Goal: Navigation & Orientation: Understand site structure

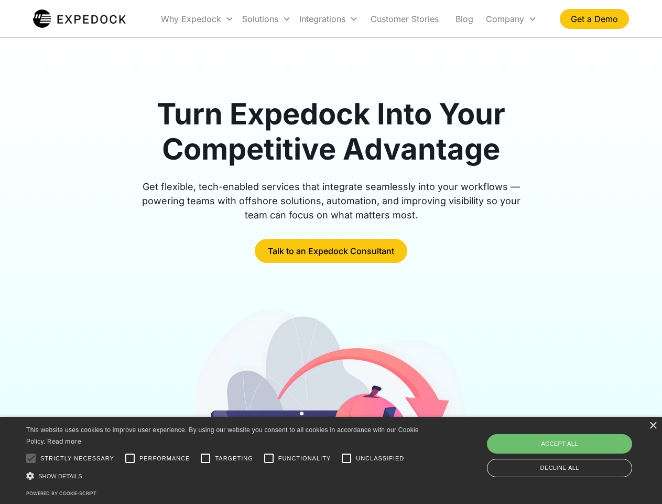
click at [349, 19] on div "Integrations" at bounding box center [328, 19] width 67 height 36
click at [198, 19] on div "Why Expedock" at bounding box center [191, 19] width 60 height 10
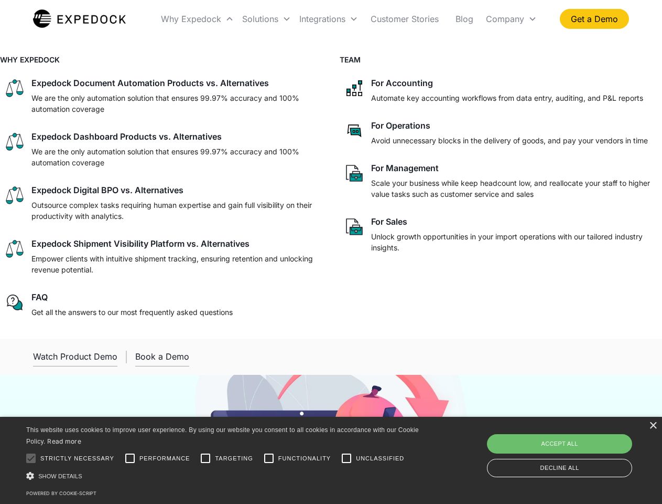
click at [266, 19] on div "Solutions" at bounding box center [260, 19] width 36 height 10
click at [329, 19] on div "Integrations" at bounding box center [323, 19] width 46 height 10
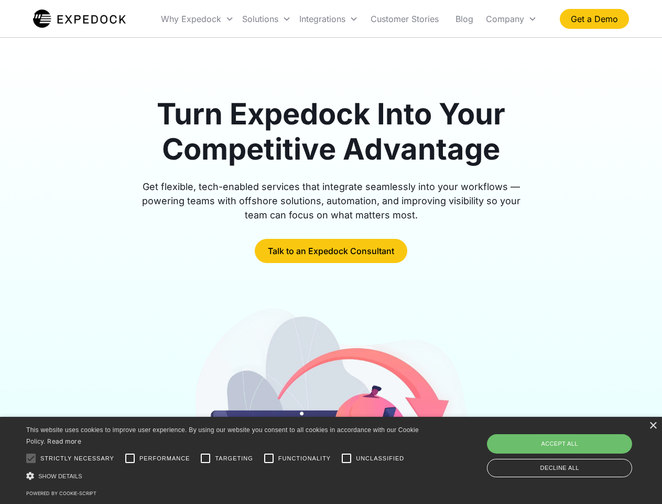
click at [511, 19] on div "Company" at bounding box center [505, 19] width 38 height 10
click at [653, 425] on div "×" at bounding box center [653, 426] width 8 height 8
click at [31, 458] on div at bounding box center [30, 457] width 21 height 21
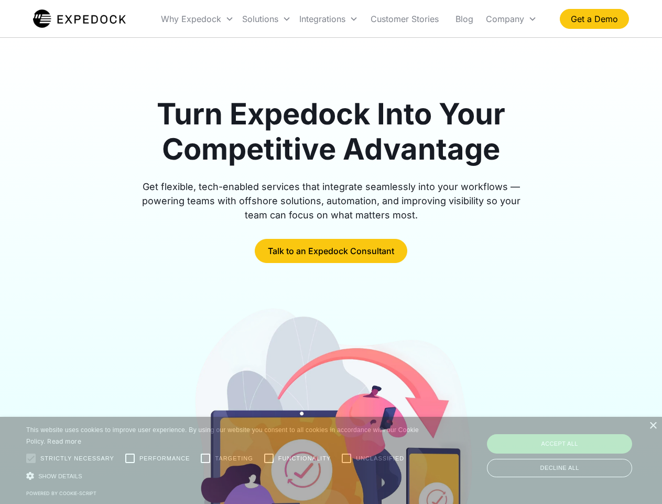
click at [130, 458] on div at bounding box center [331, 447] width 596 height 284
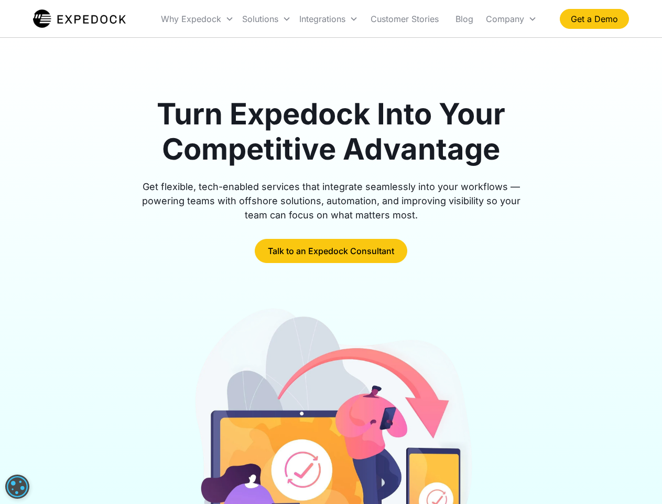
click at [206, 458] on img at bounding box center [331, 447] width 287 height 284
click at [269, 458] on img at bounding box center [331, 447] width 287 height 284
